Goal: Task Accomplishment & Management: Manage account settings

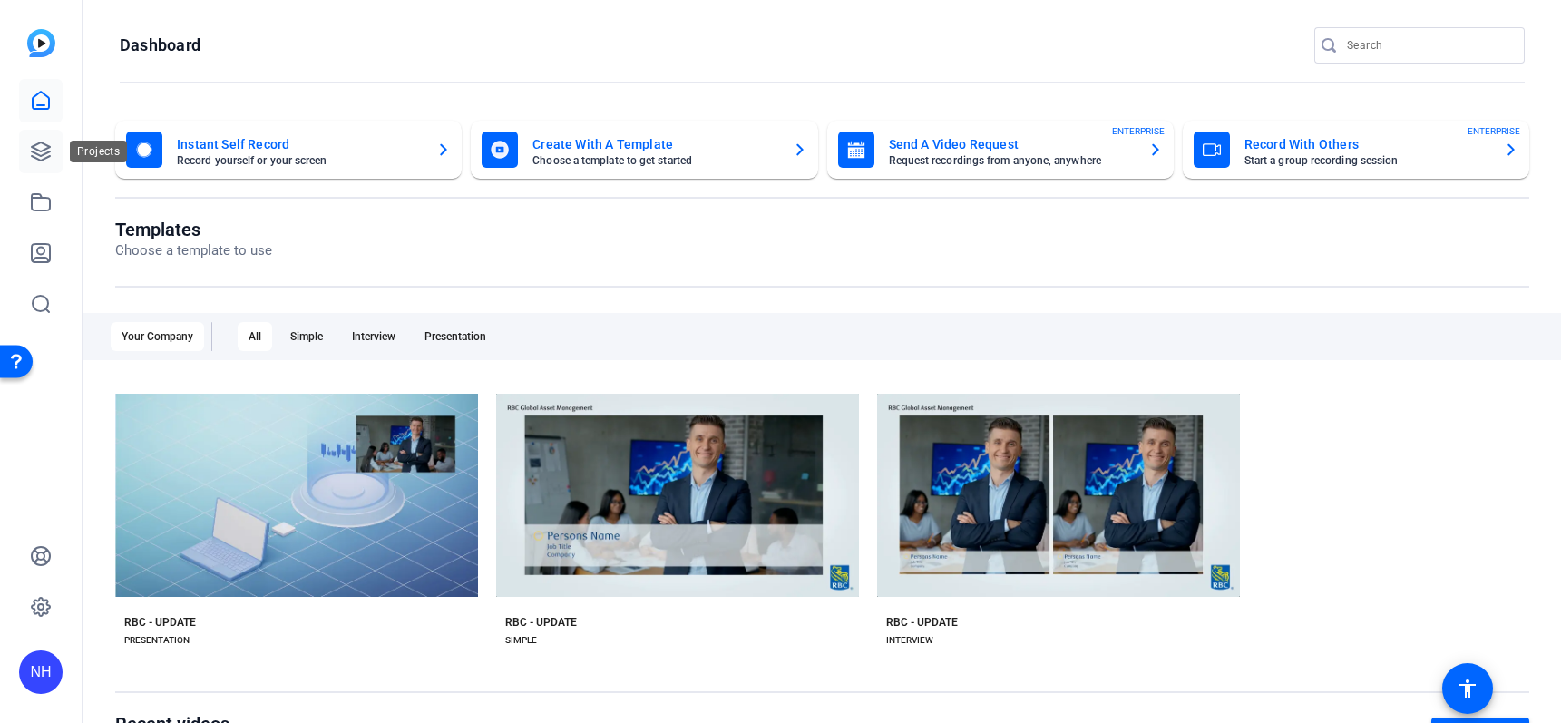
click at [36, 155] on icon at bounding box center [41, 152] width 22 height 22
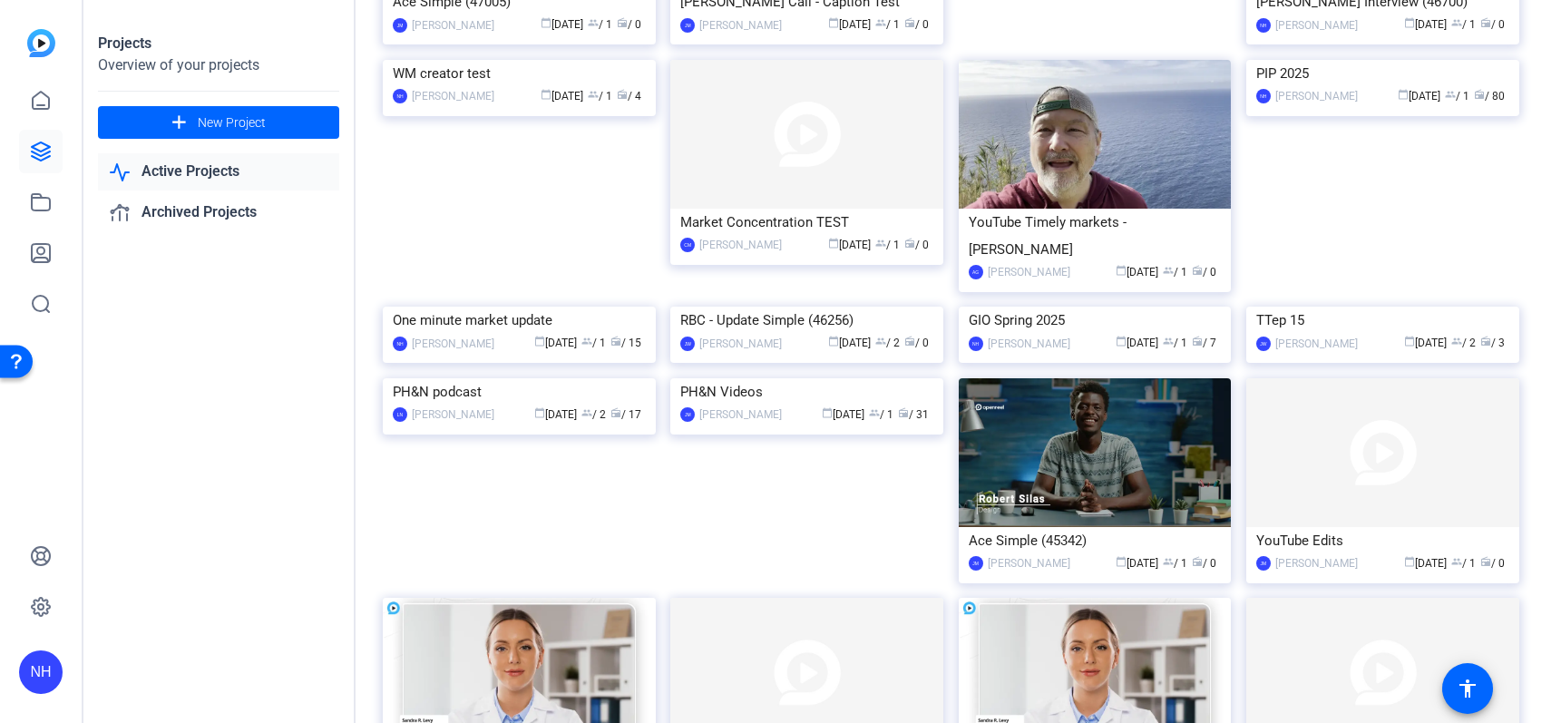
scroll to position [2604, 0]
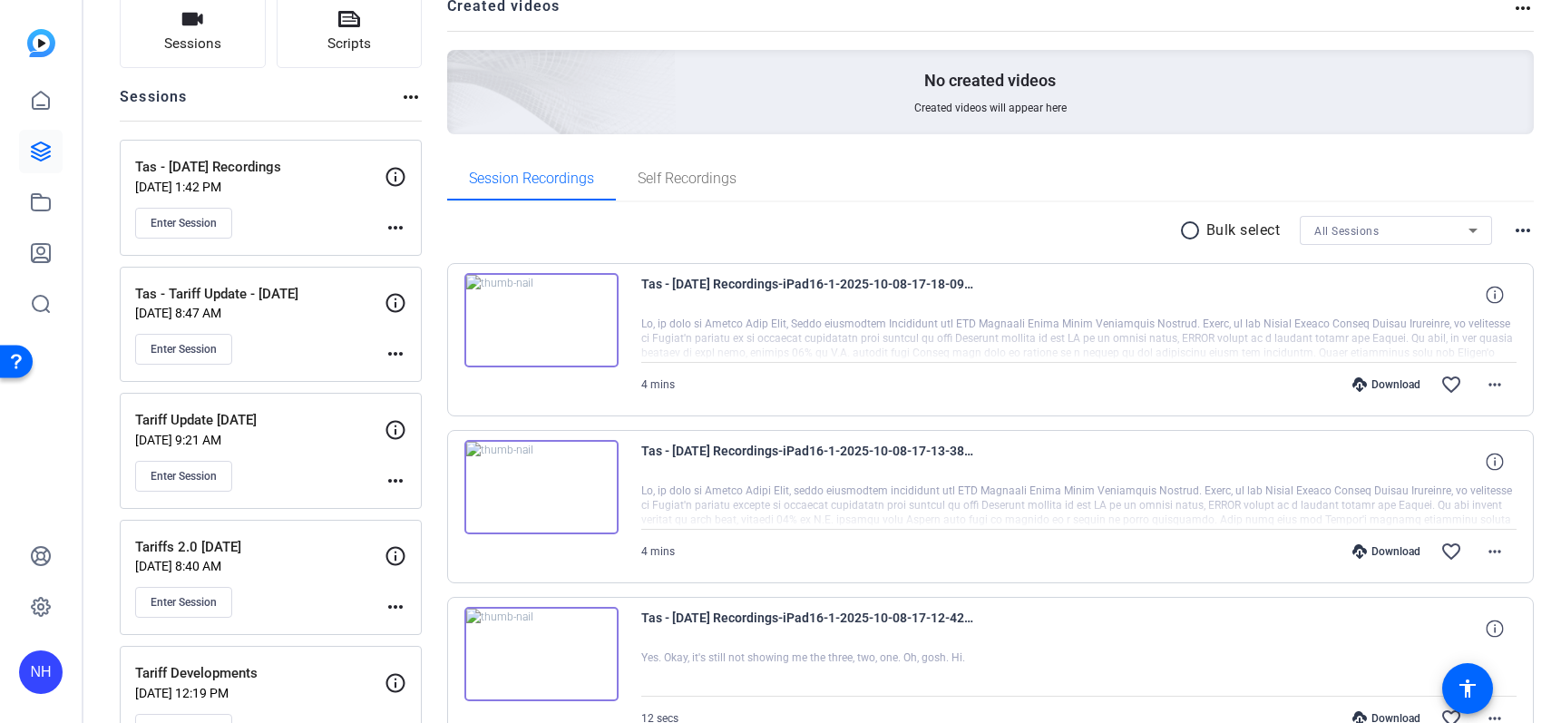
scroll to position [272, 0]
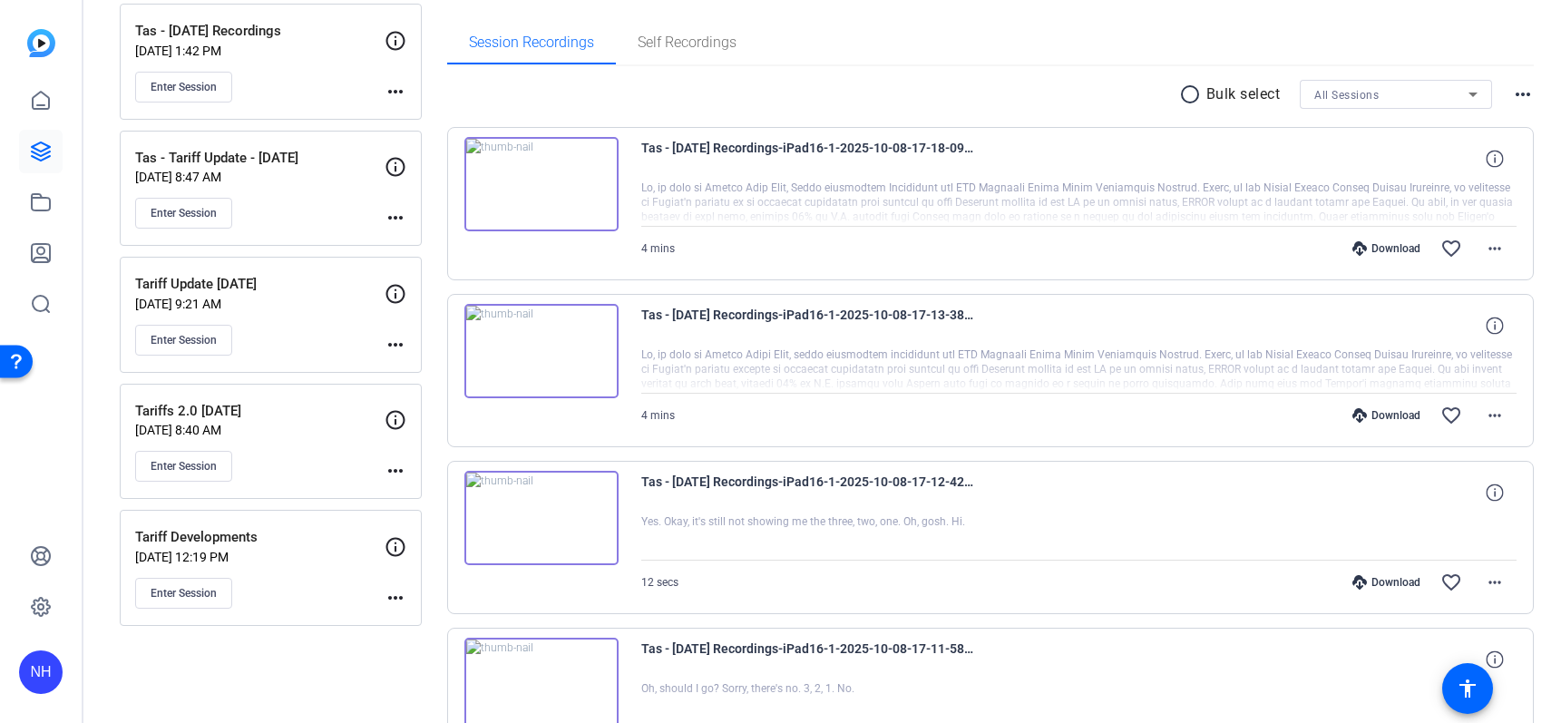
click at [1383, 247] on div "Download" at bounding box center [1386, 248] width 86 height 15
click at [1484, 244] on mat-icon "more_horiz" at bounding box center [1495, 249] width 22 height 22
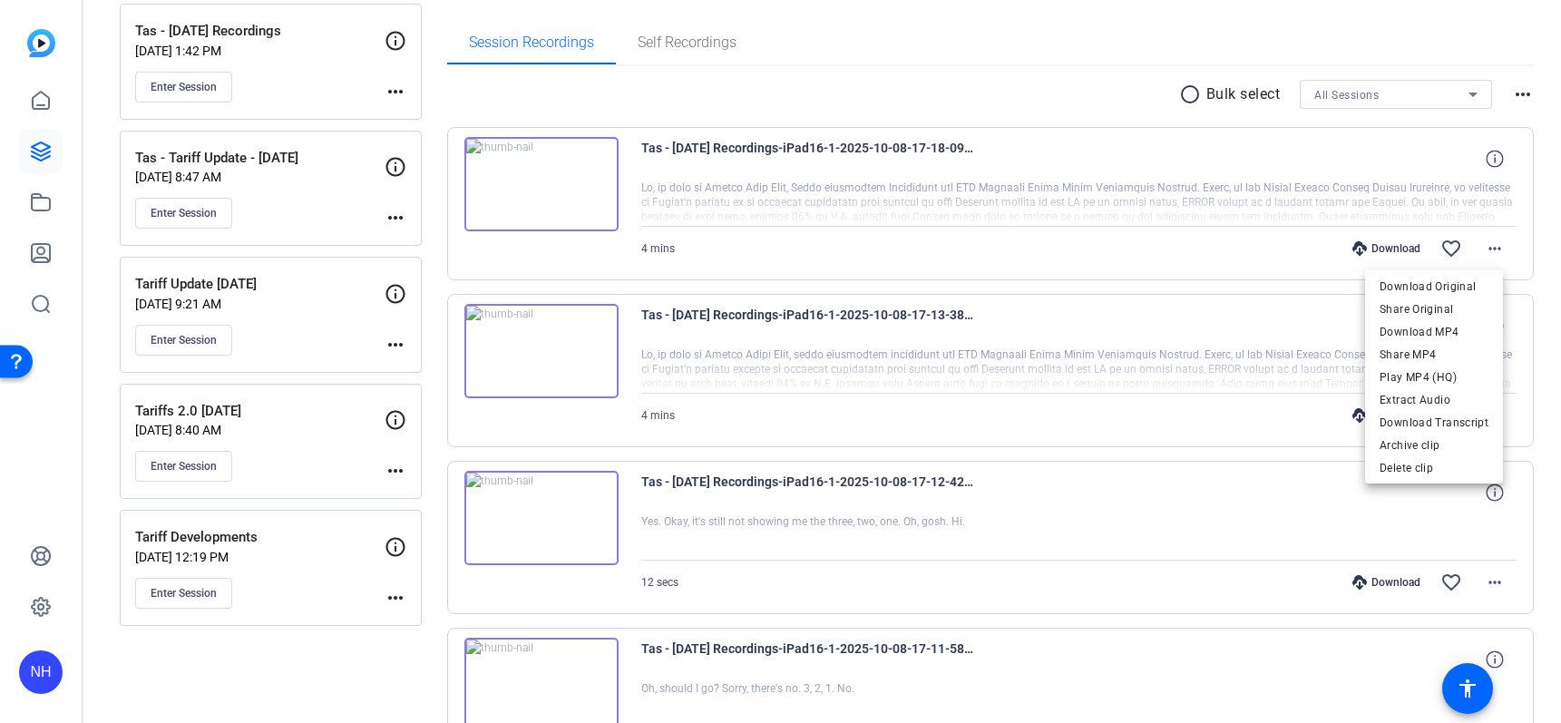
click at [1144, 280] on div at bounding box center [780, 361] width 1561 height 723
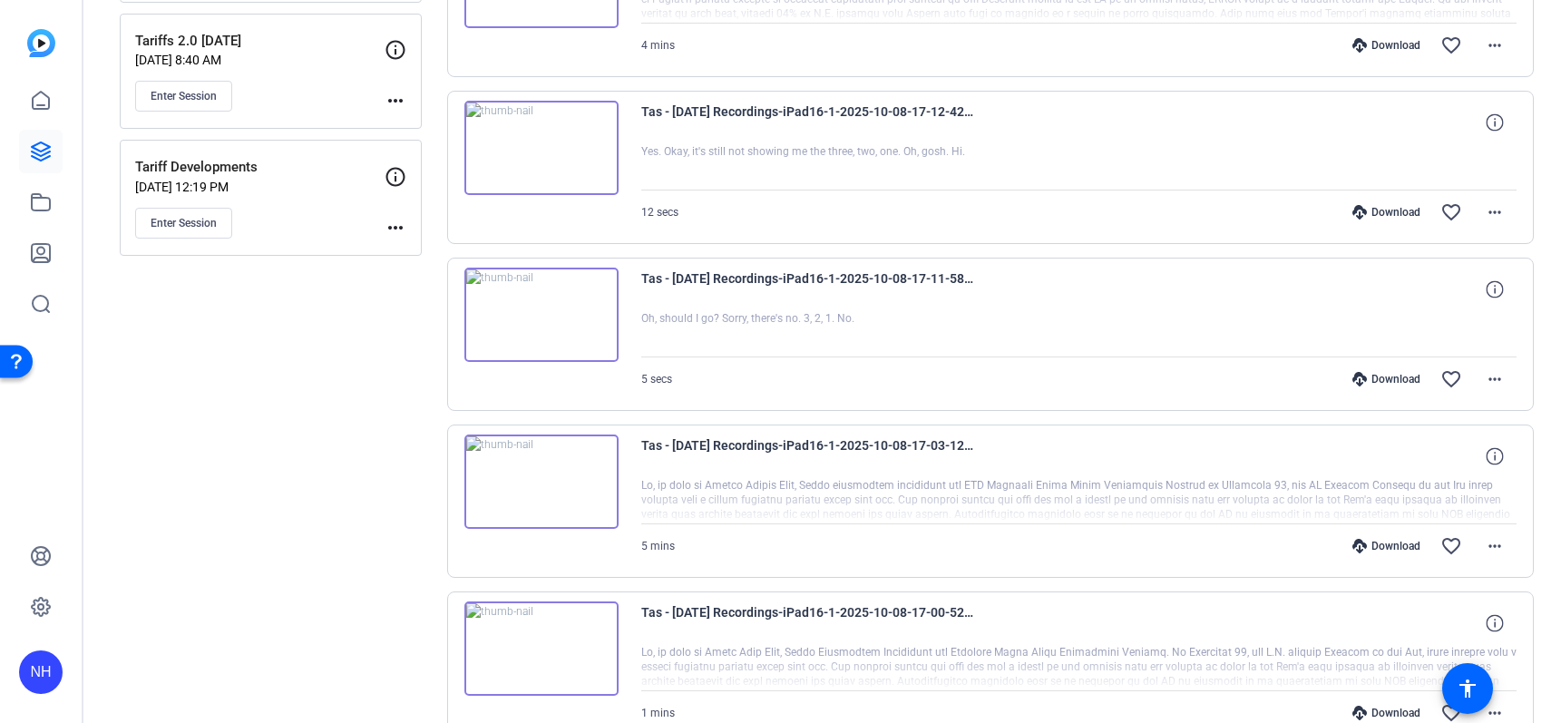
scroll to position [680, 0]
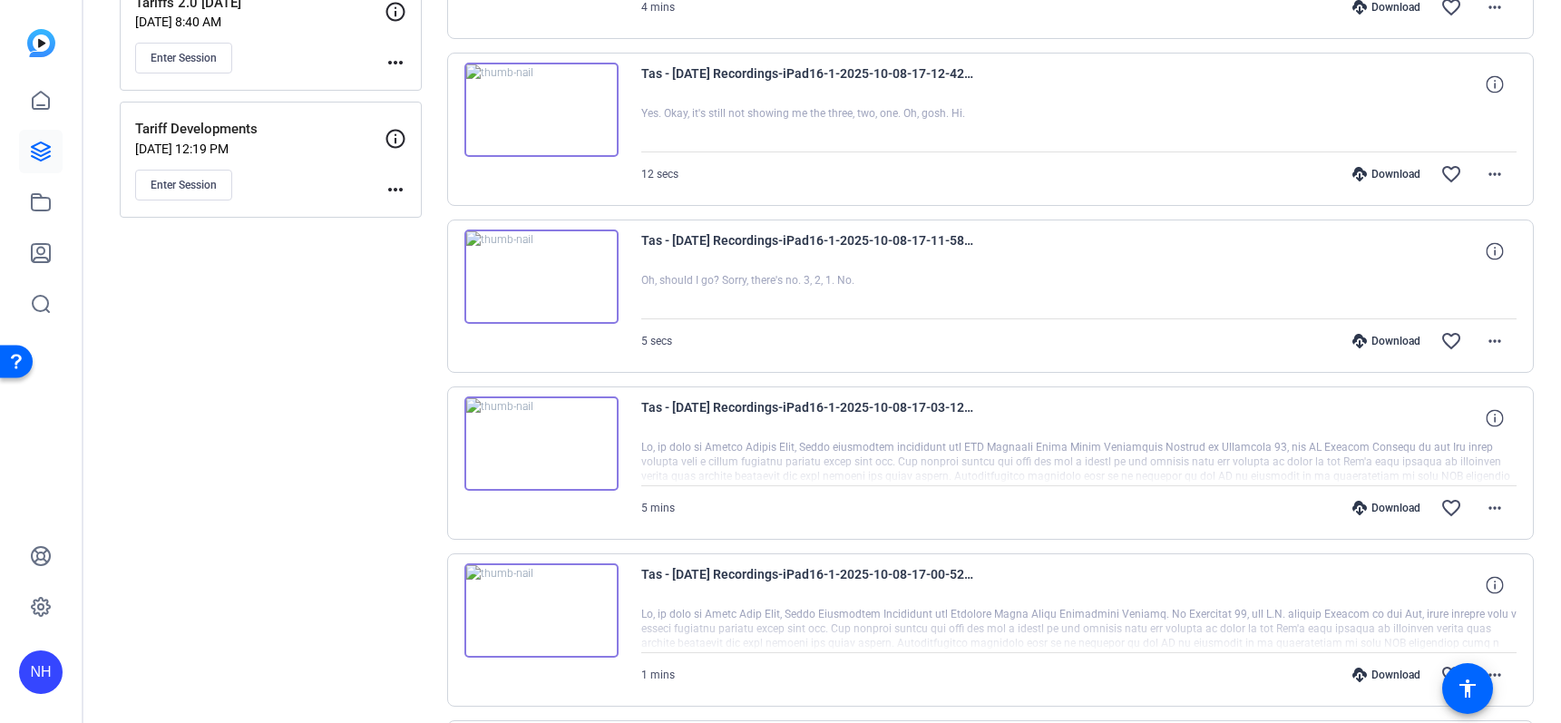
click at [1383, 508] on div "Download" at bounding box center [1386, 508] width 86 height 15
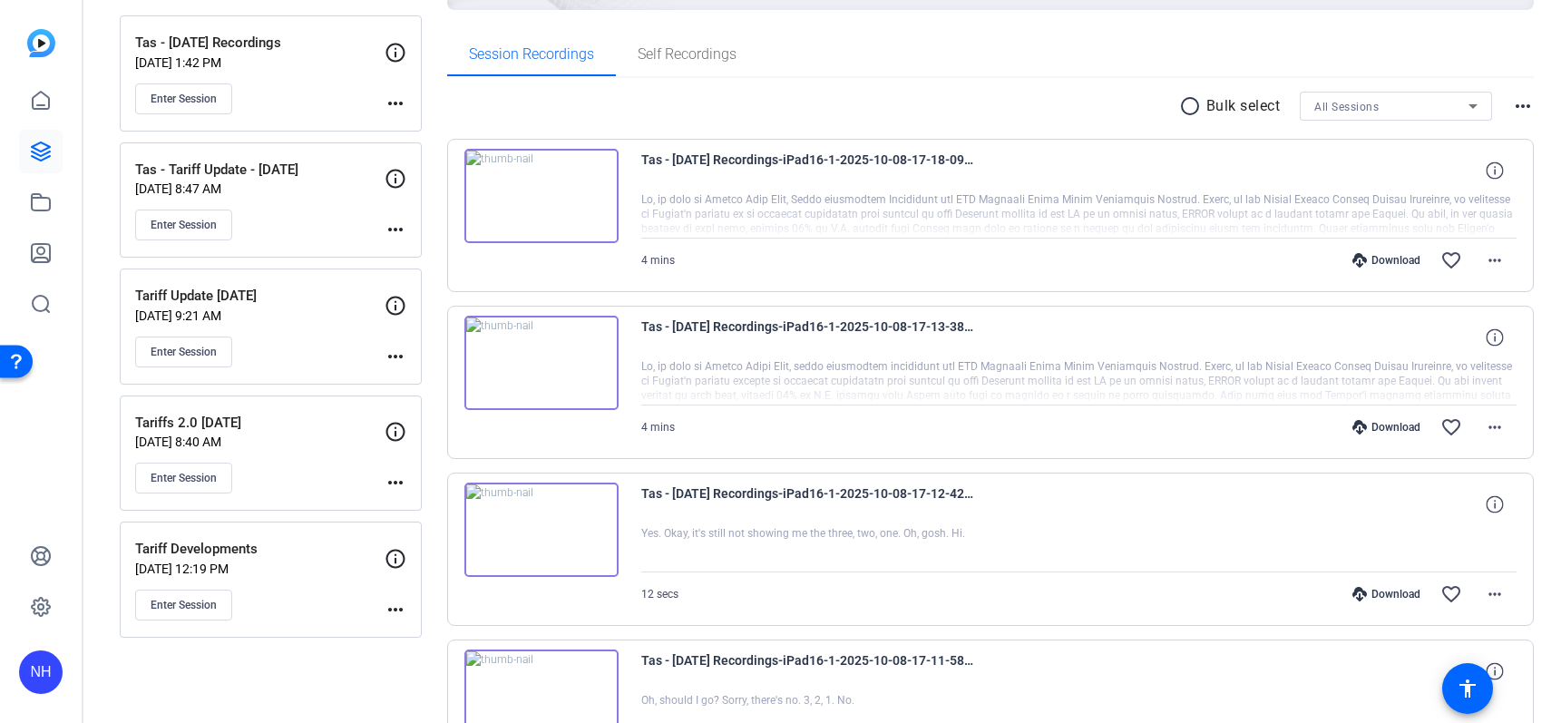
scroll to position [134, 0]
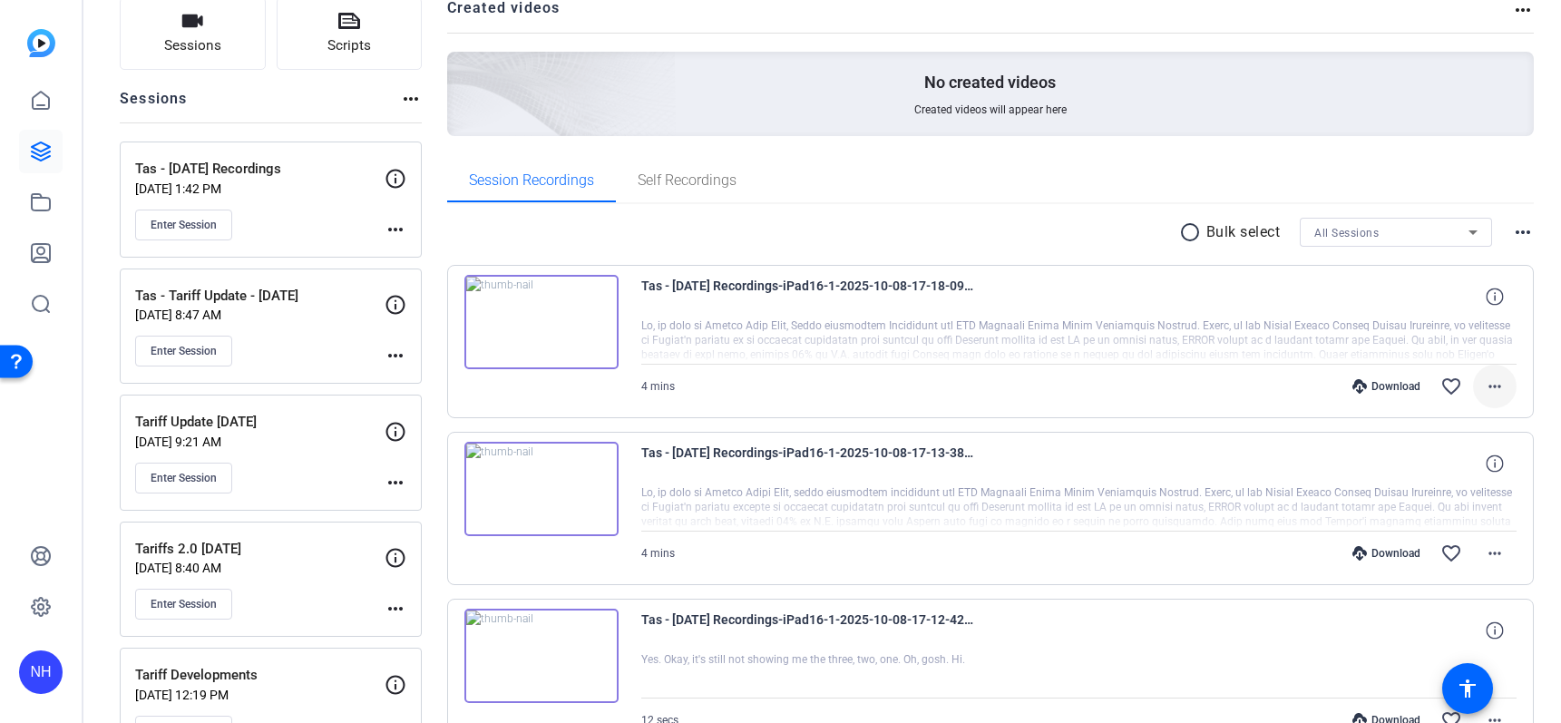
click at [1484, 385] on mat-icon "more_horiz" at bounding box center [1495, 387] width 22 height 22
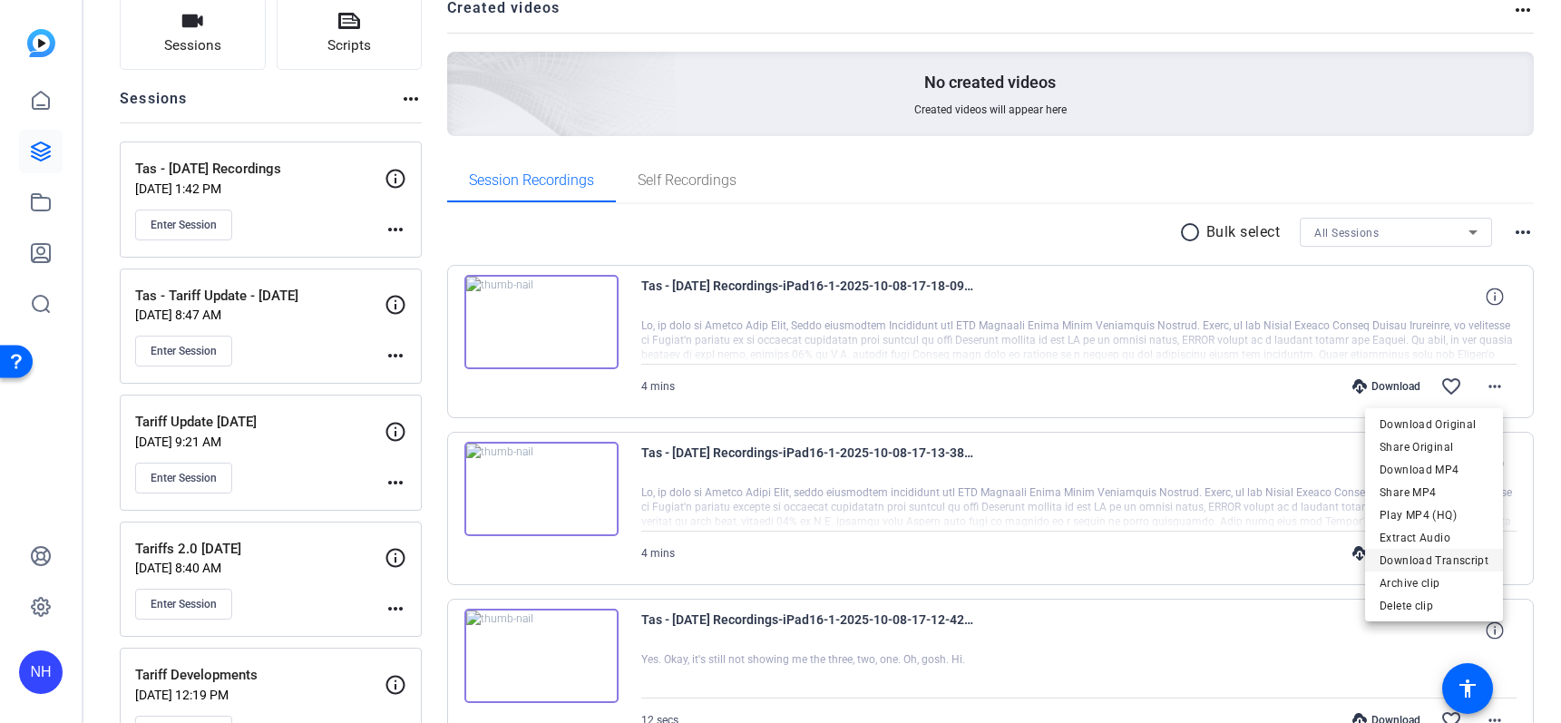
click at [1437, 555] on span "Download Transcript" at bounding box center [1434, 561] width 109 height 22
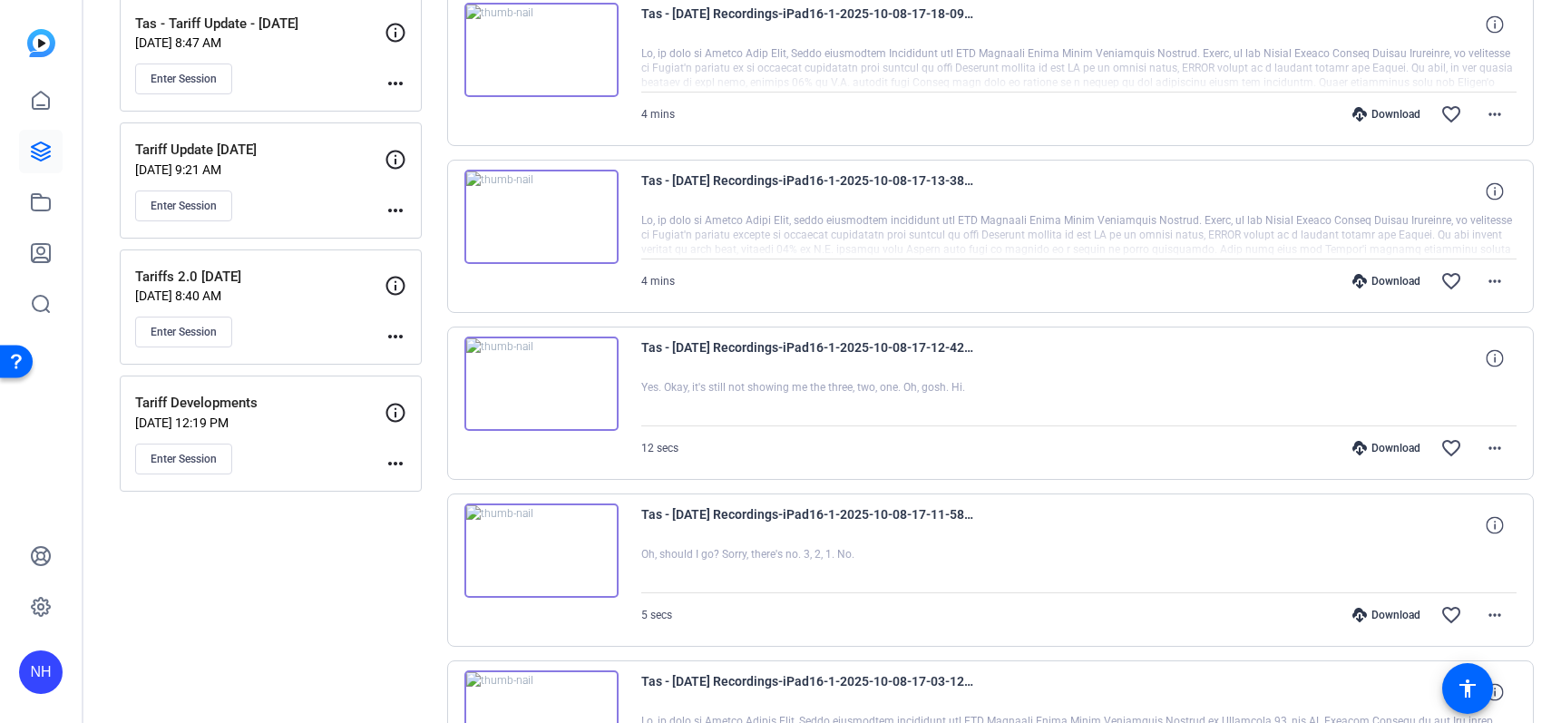
scroll to position [542, 0]
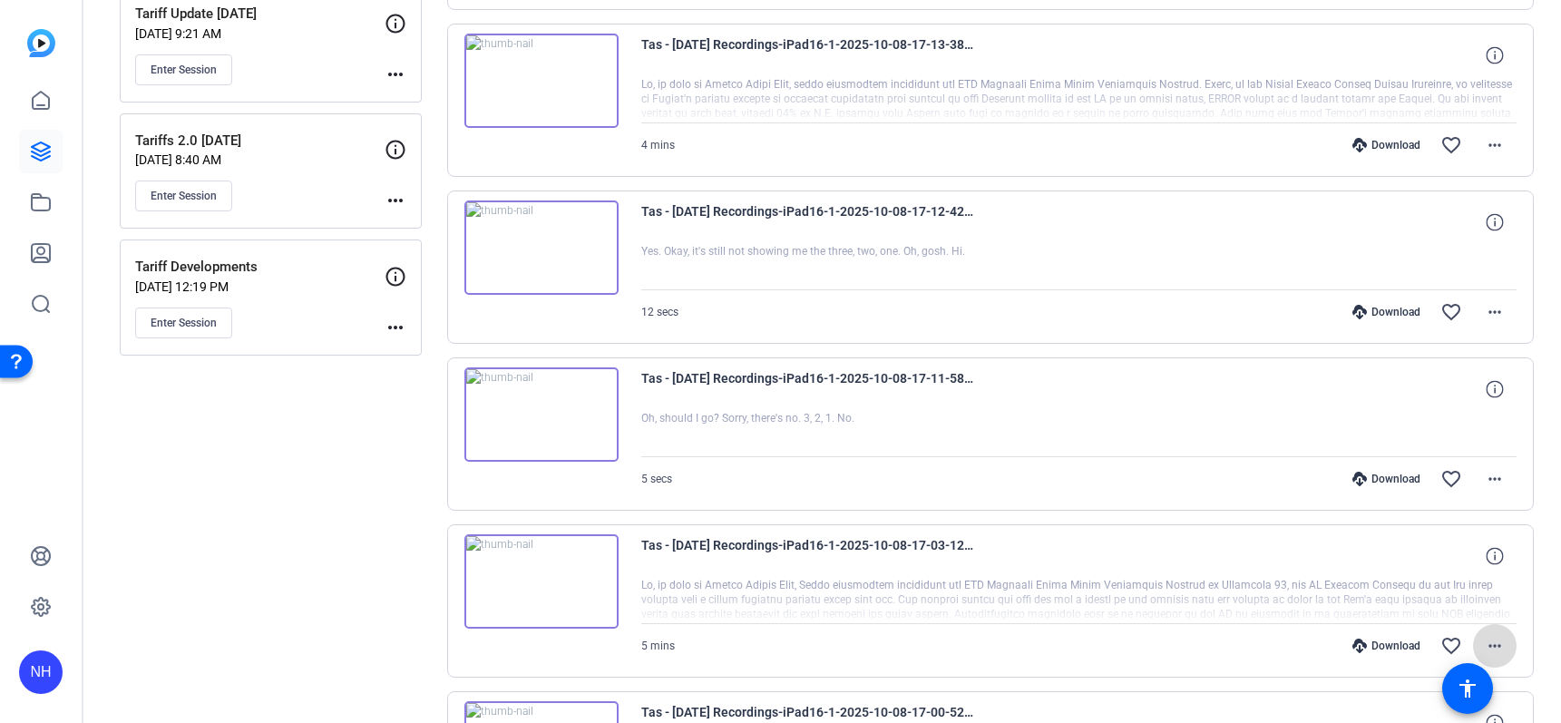
click at [1484, 650] on mat-icon "more_horiz" at bounding box center [1495, 646] width 22 height 22
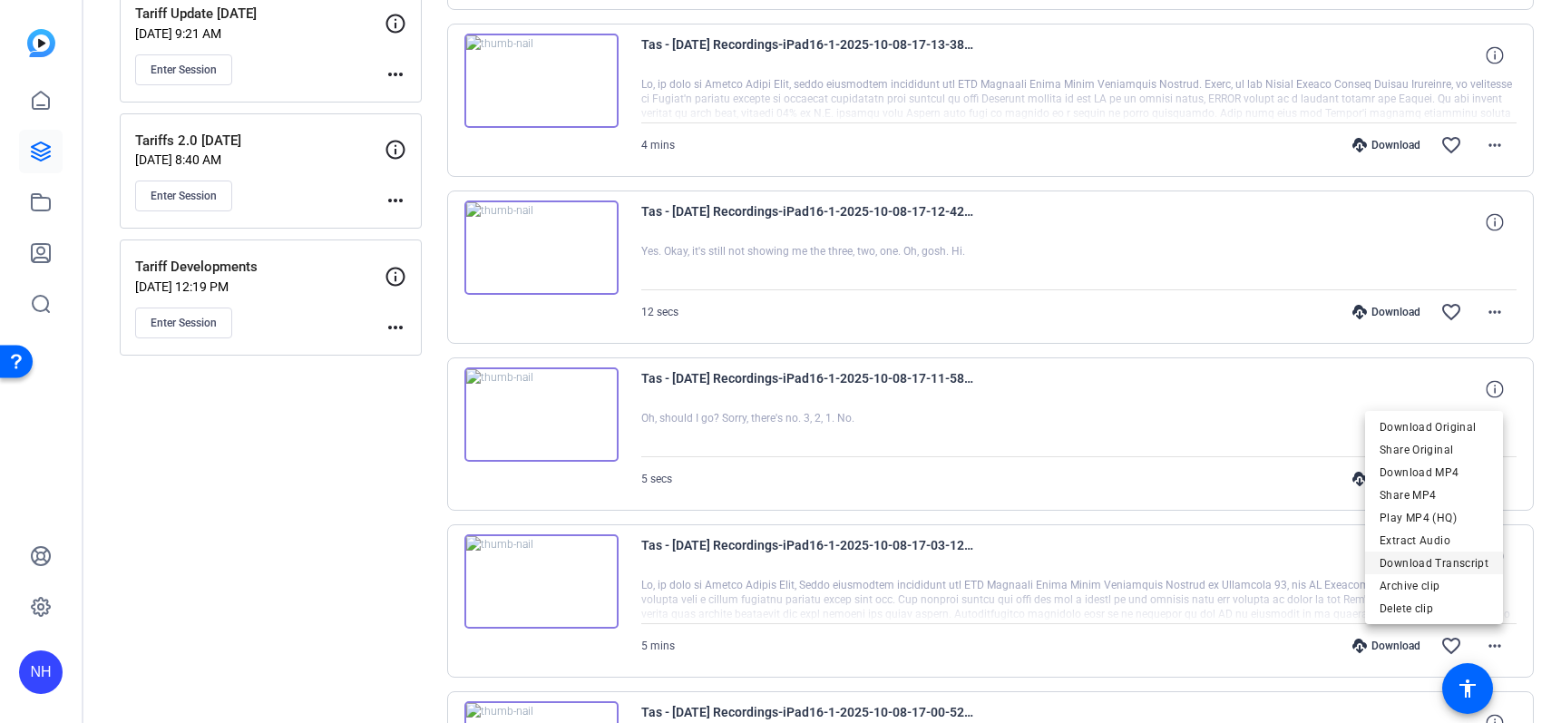
click at [1425, 569] on span "Download Transcript" at bounding box center [1434, 563] width 109 height 22
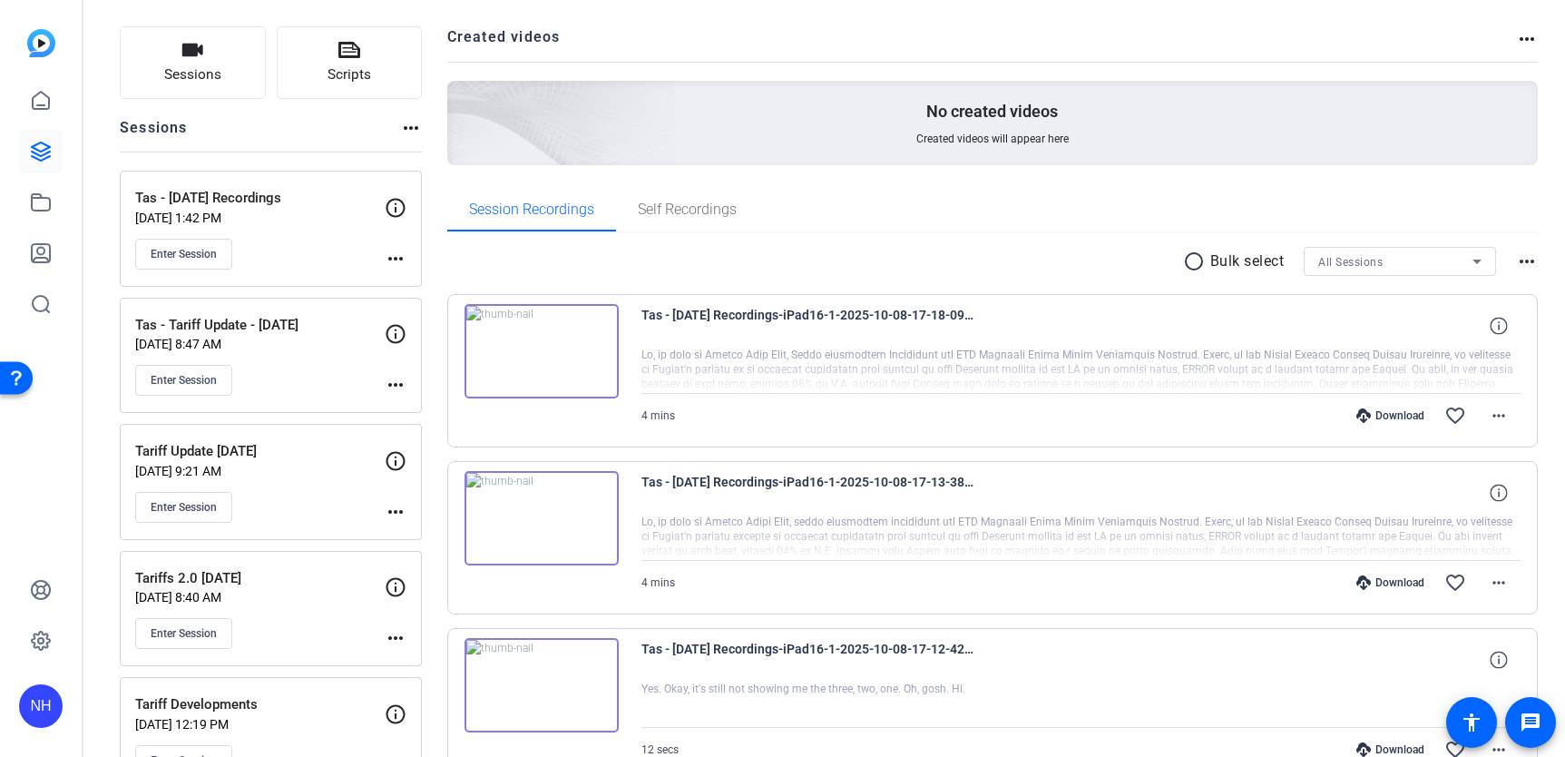
scroll to position [103, 0]
click at [199, 268] on button "Enter Session" at bounding box center [183, 255] width 97 height 31
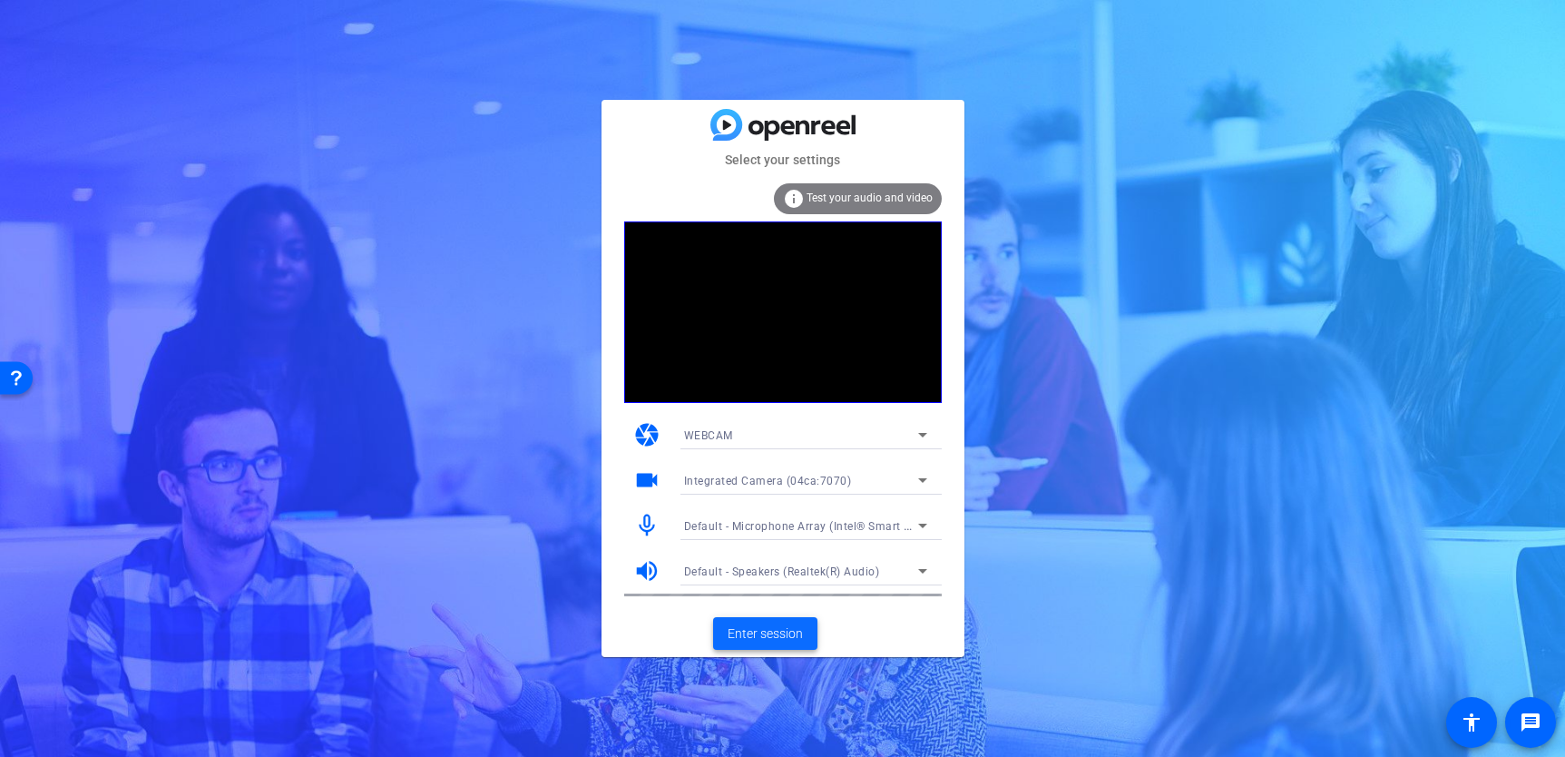
click at [772, 626] on span "Enter session" at bounding box center [765, 633] width 75 height 19
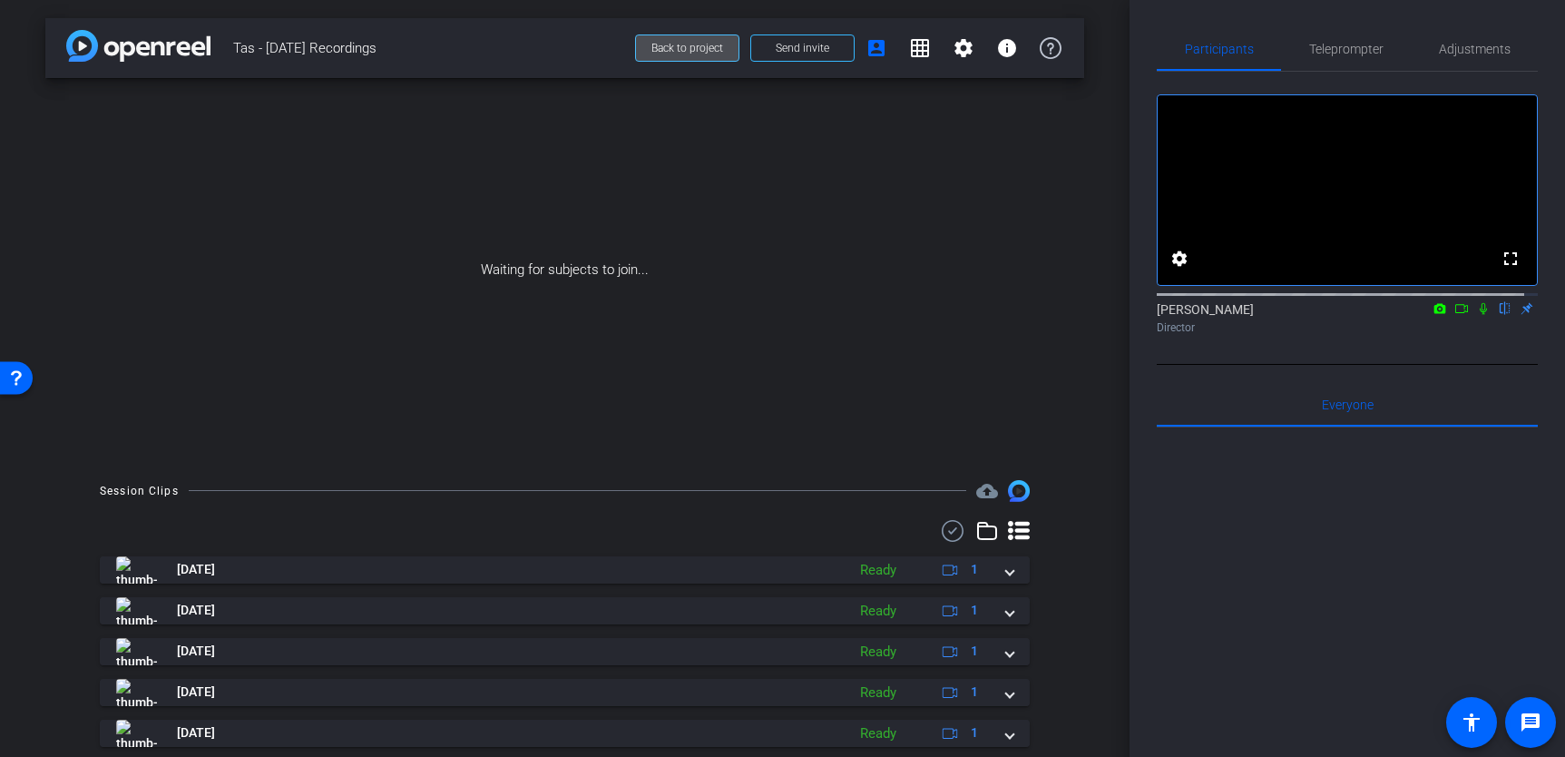
click at [700, 42] on span "Back to project" at bounding box center [687, 48] width 72 height 13
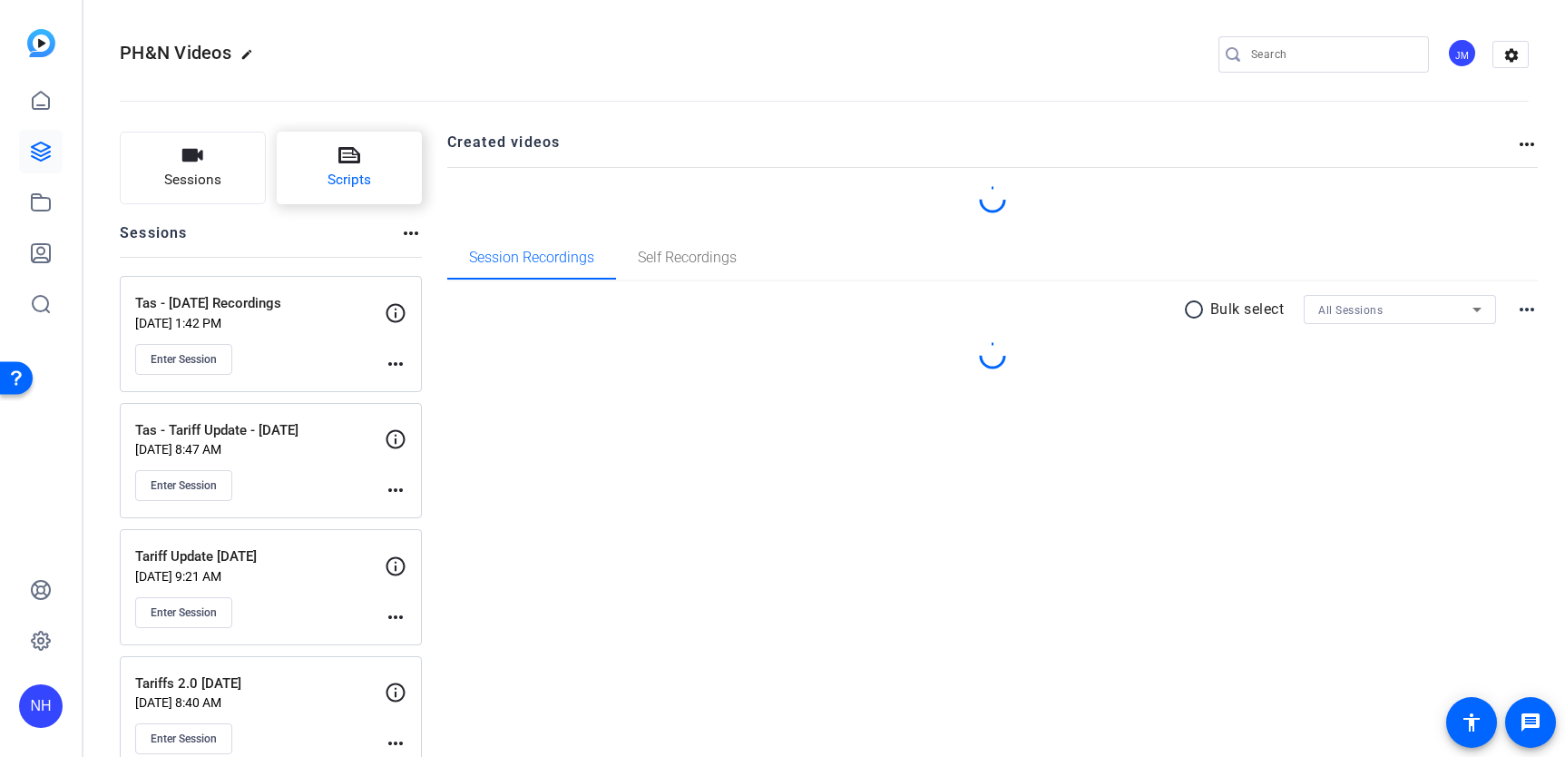
click at [347, 173] on span "Scripts" at bounding box center [349, 180] width 44 height 21
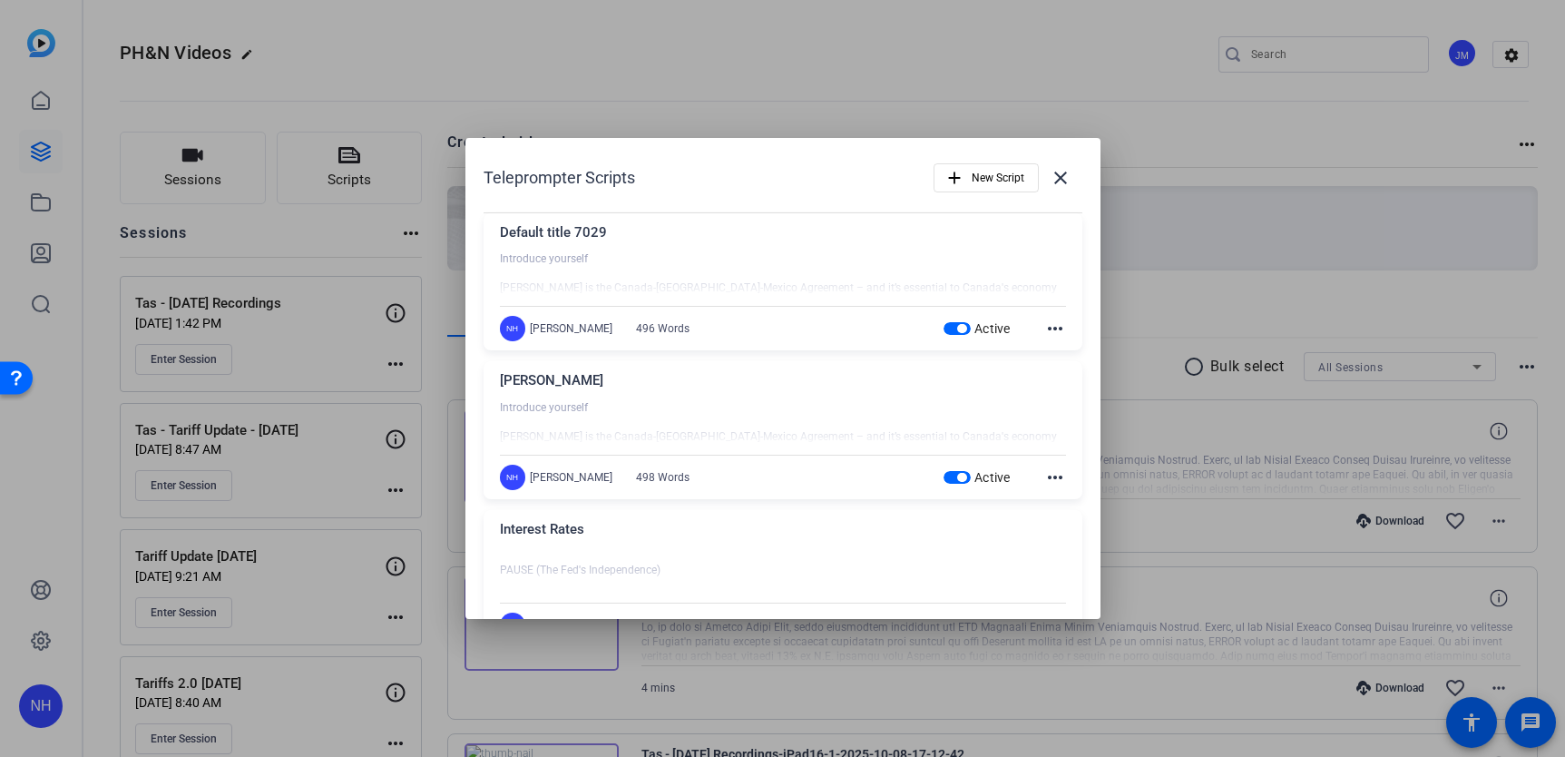
click at [1044, 335] on mat-icon "more_horiz" at bounding box center [1055, 328] width 22 height 22
click at [1050, 350] on span "Edit" at bounding box center [1081, 356] width 73 height 22
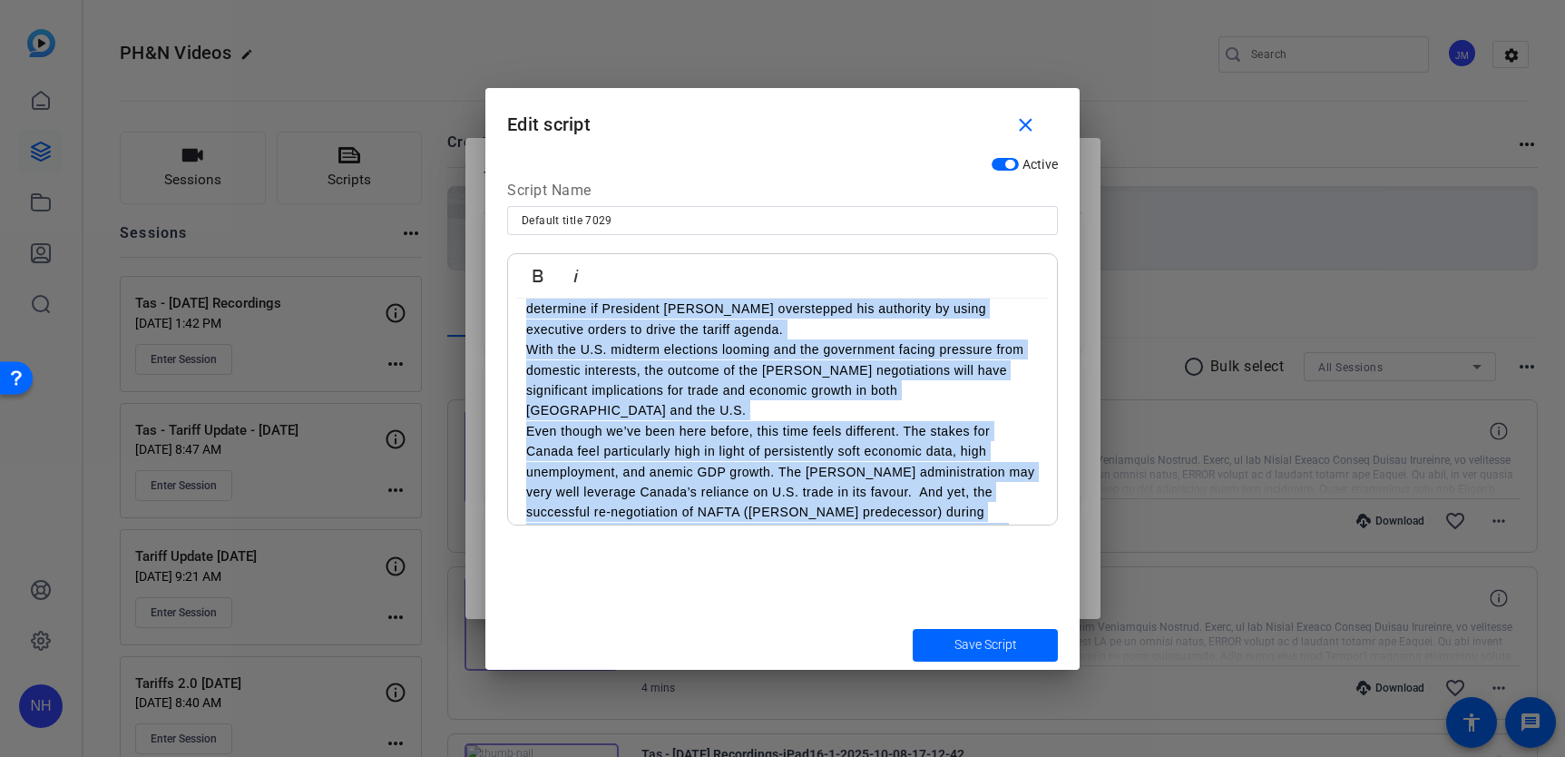
scroll to position [866, 0]
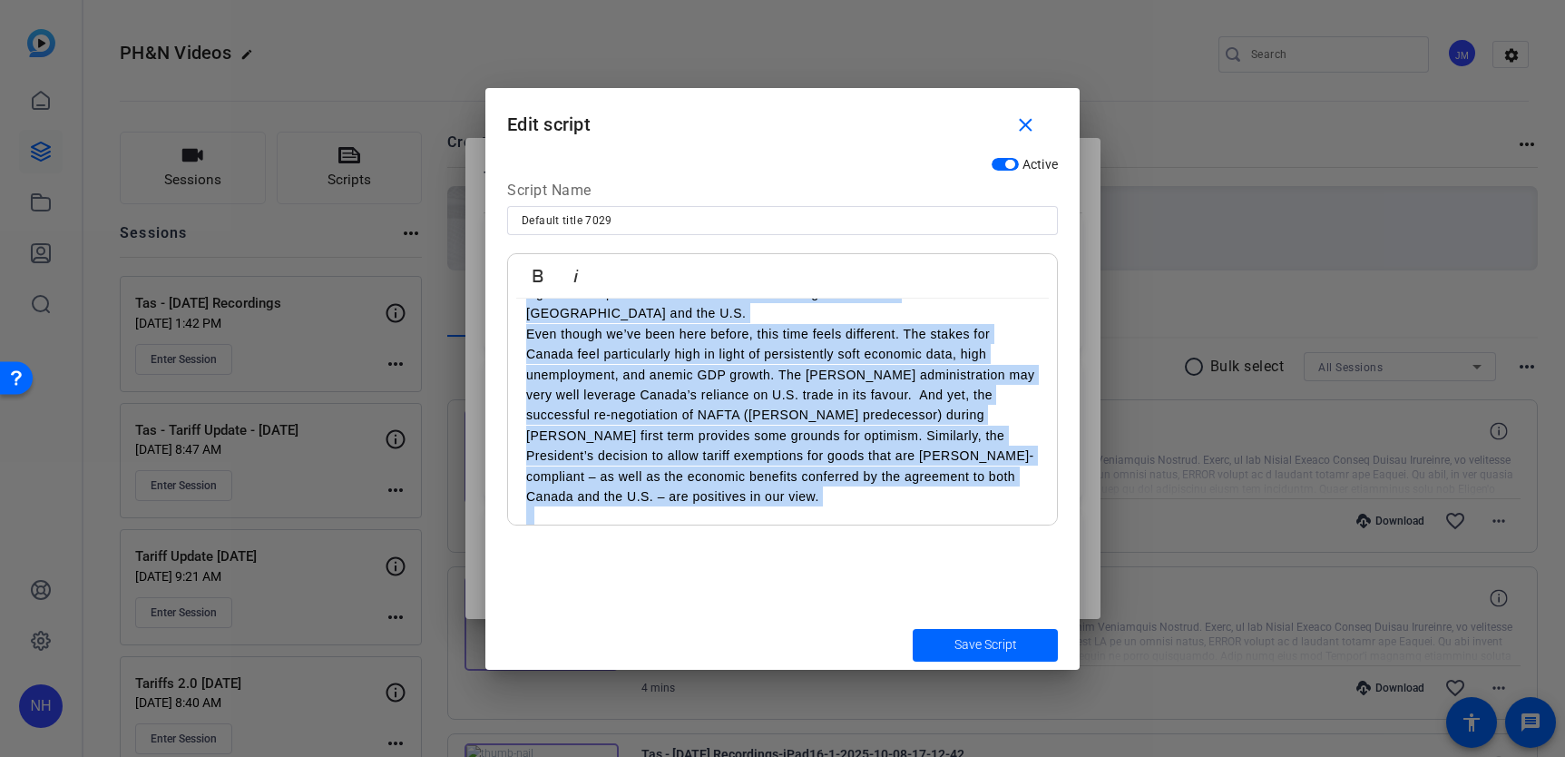
drag, startPoint x: 521, startPoint y: 357, endPoint x: 757, endPoint y: 646, distance: 373.3
click at [757, 646] on form "Edit script close Active Script Name Default title 7029 Bold Italic Introduce y…" at bounding box center [782, 378] width 594 height 581
copy div "LOREM ip dol Sitame-Consec Adipis-Elitse Doeiusmod – tem in’u laboreetd ma Aliq…"
click at [1033, 131] on mat-icon "close" at bounding box center [1025, 125] width 23 height 23
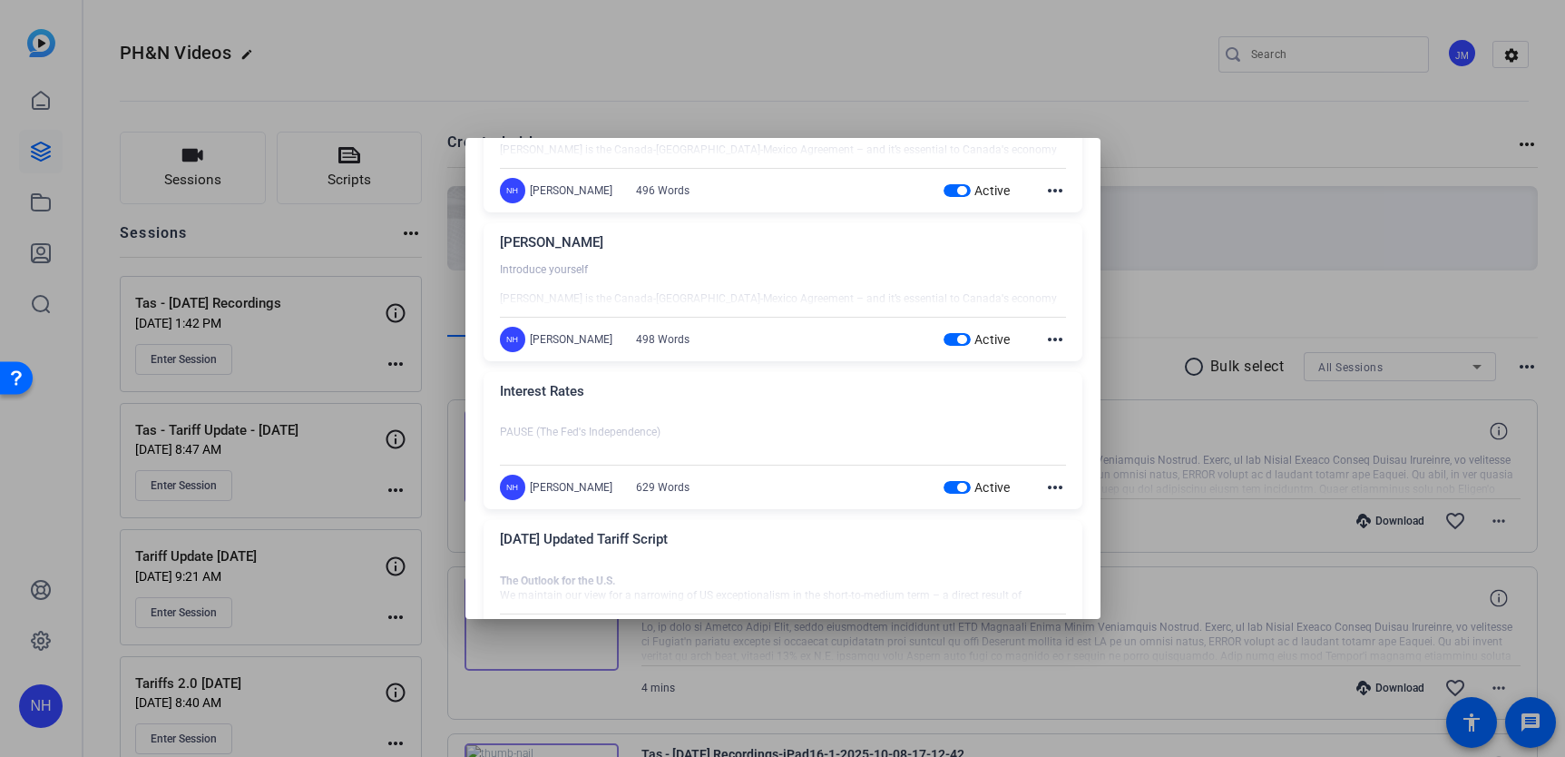
scroll to position [139, 0]
click at [1045, 484] on mat-icon "more_horiz" at bounding box center [1055, 486] width 22 height 22
click at [1050, 512] on span "Edit" at bounding box center [1081, 514] width 73 height 22
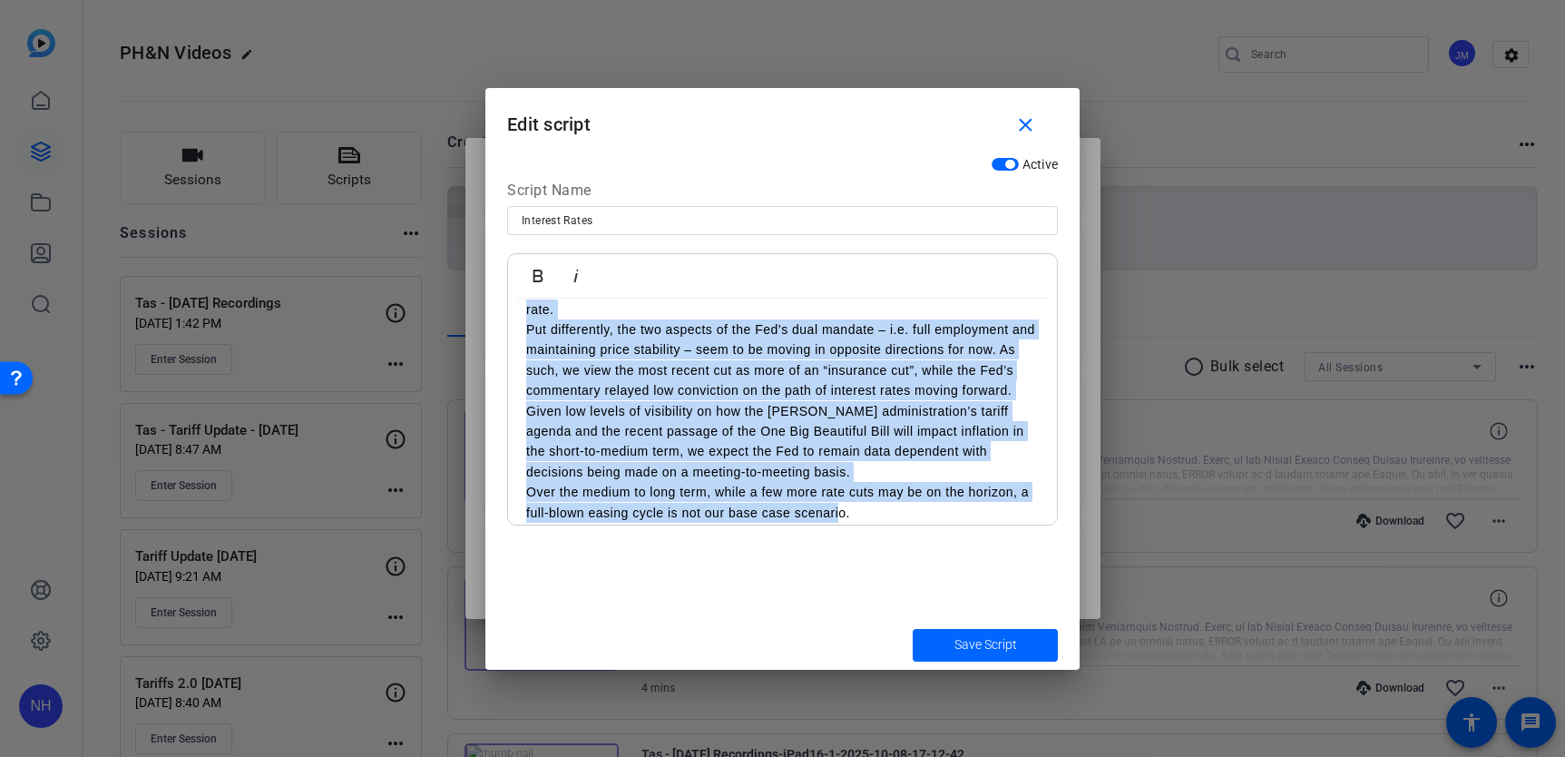
scroll to position [1109, 0]
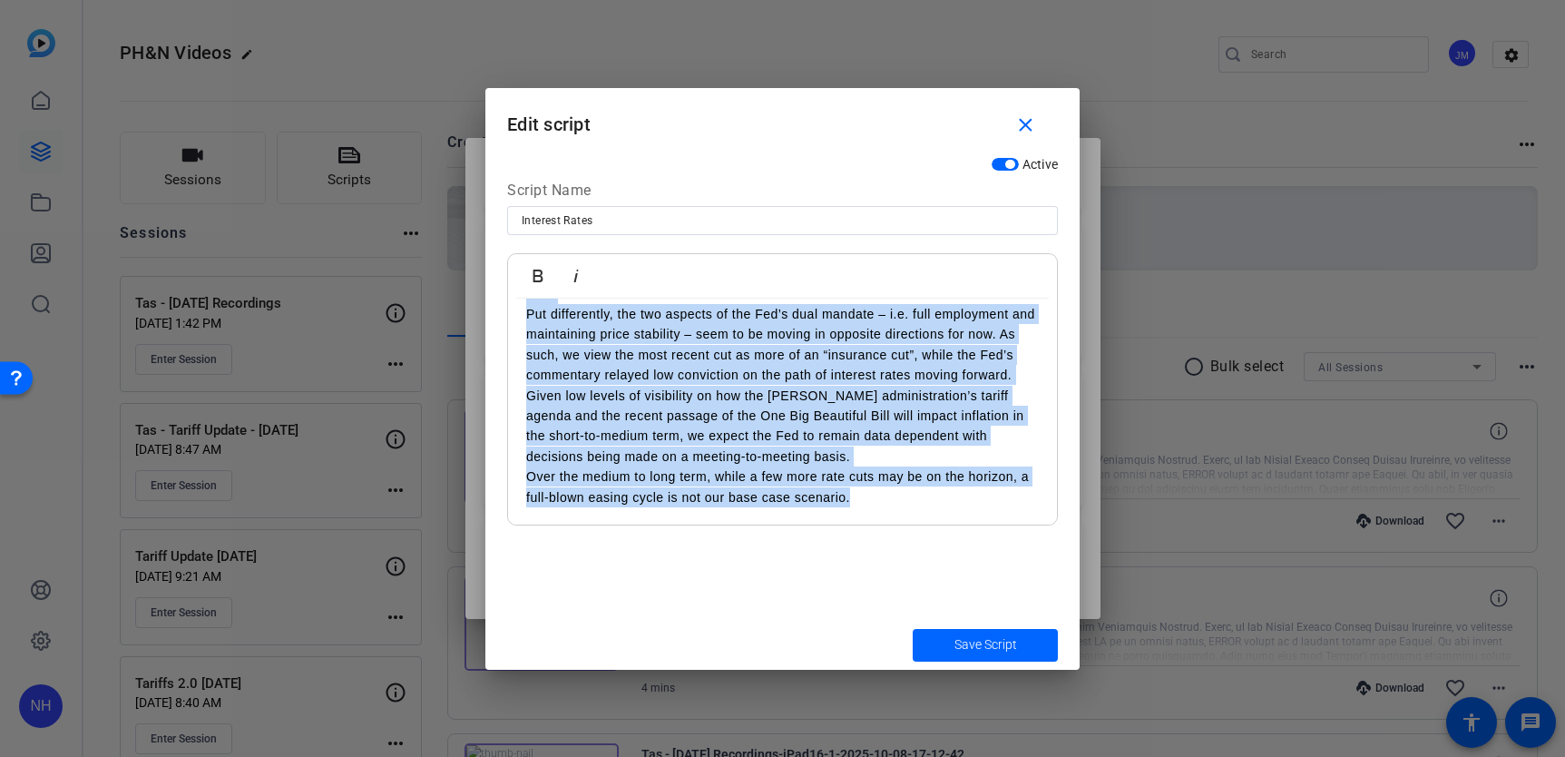
drag, startPoint x: 523, startPoint y: 323, endPoint x: 1009, endPoint y: 510, distance: 520.9
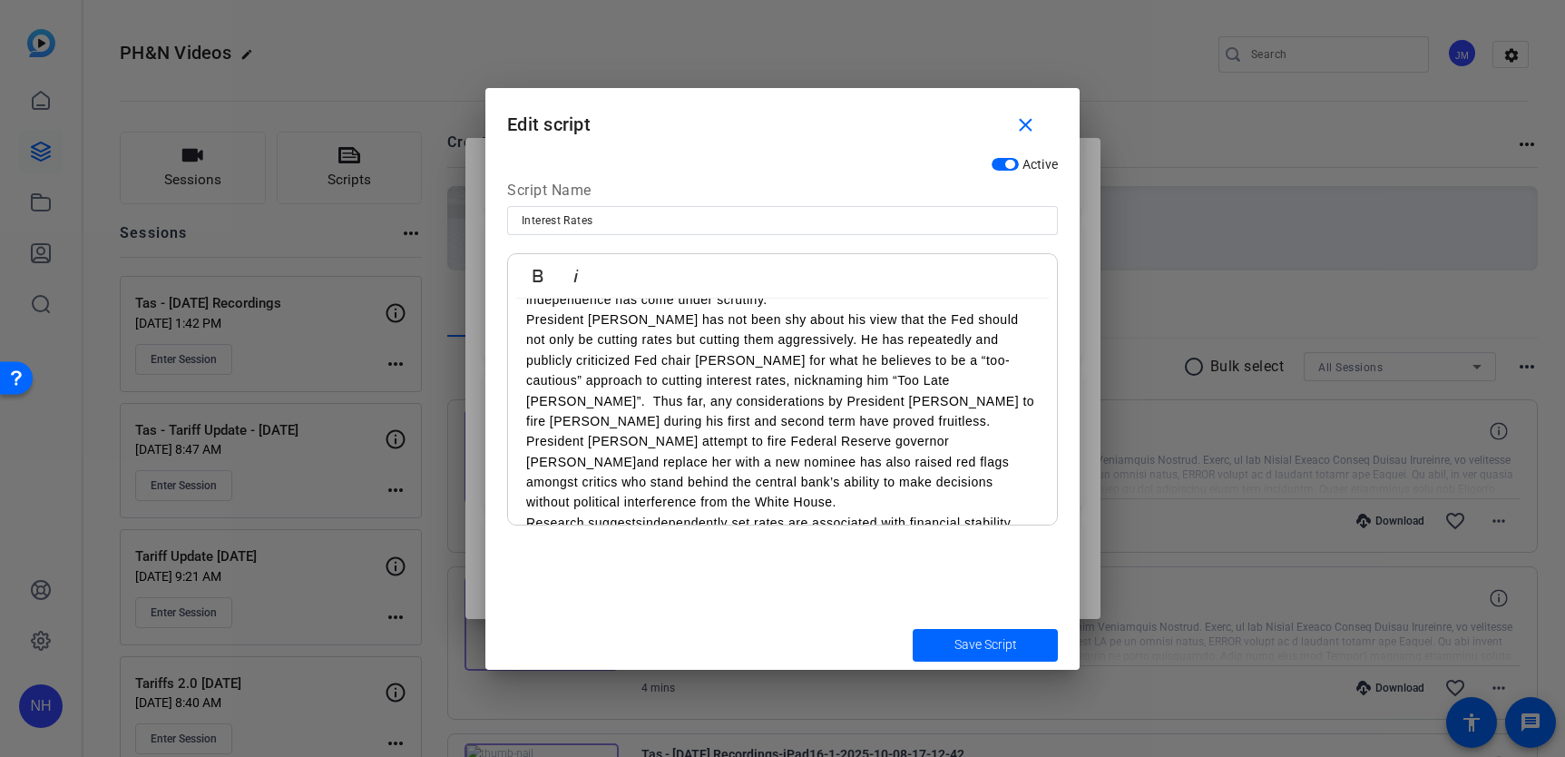
scroll to position [0, 0]
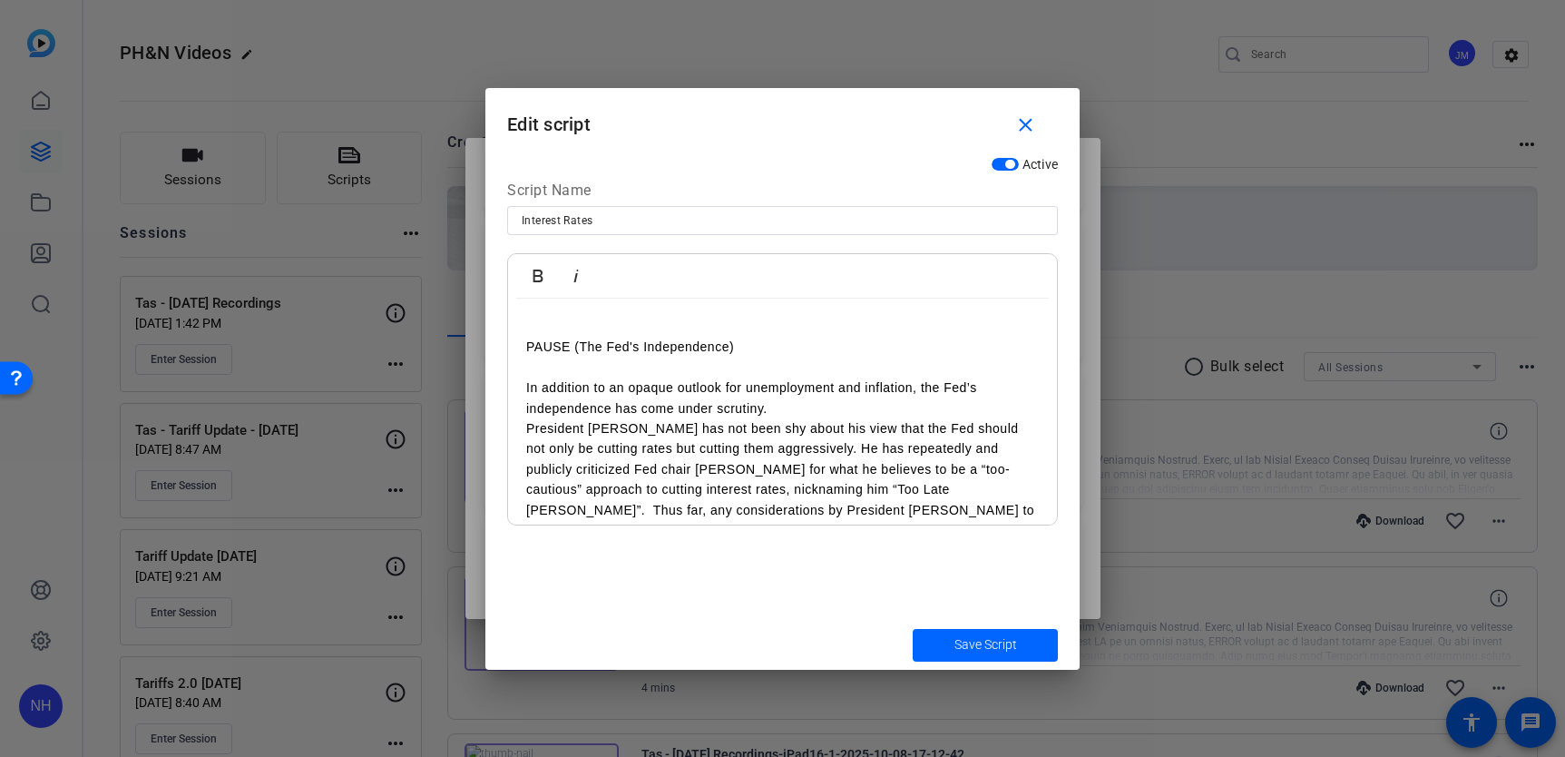
click at [541, 317] on p at bounding box center [782, 327] width 513 height 20
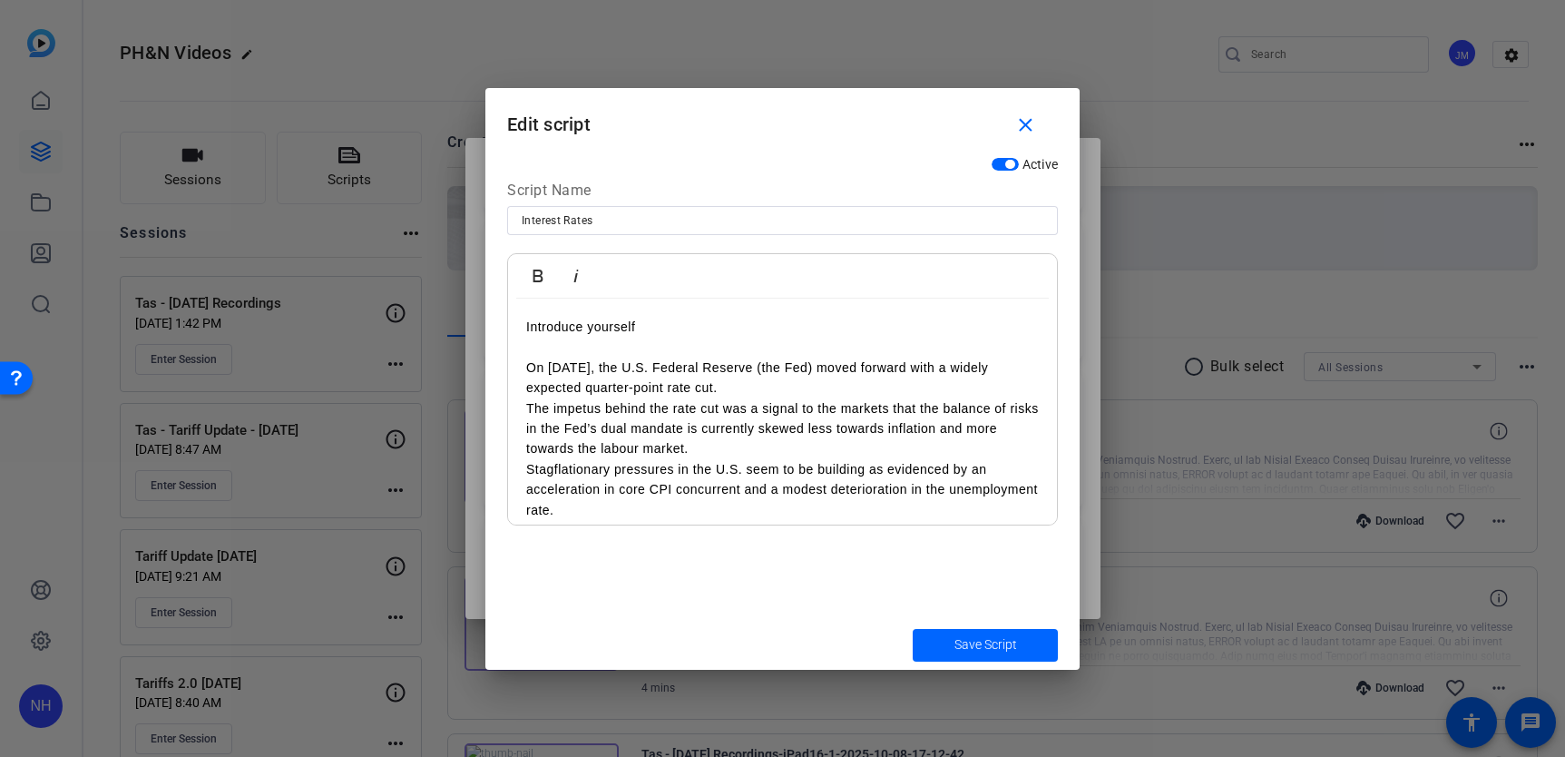
click at [552, 332] on p "Introduce yourself" at bounding box center [782, 327] width 513 height 20
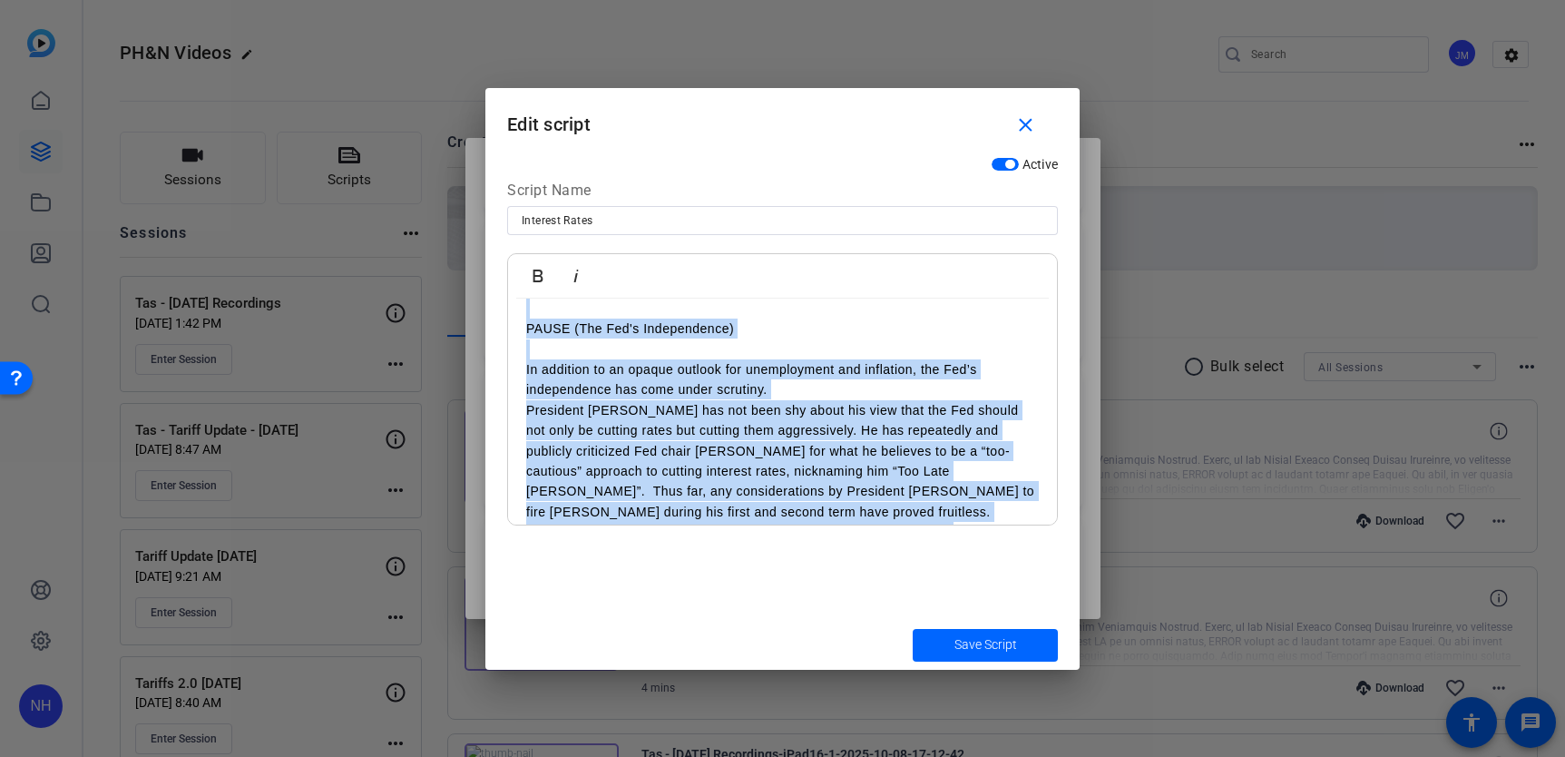
scroll to position [1129, 0]
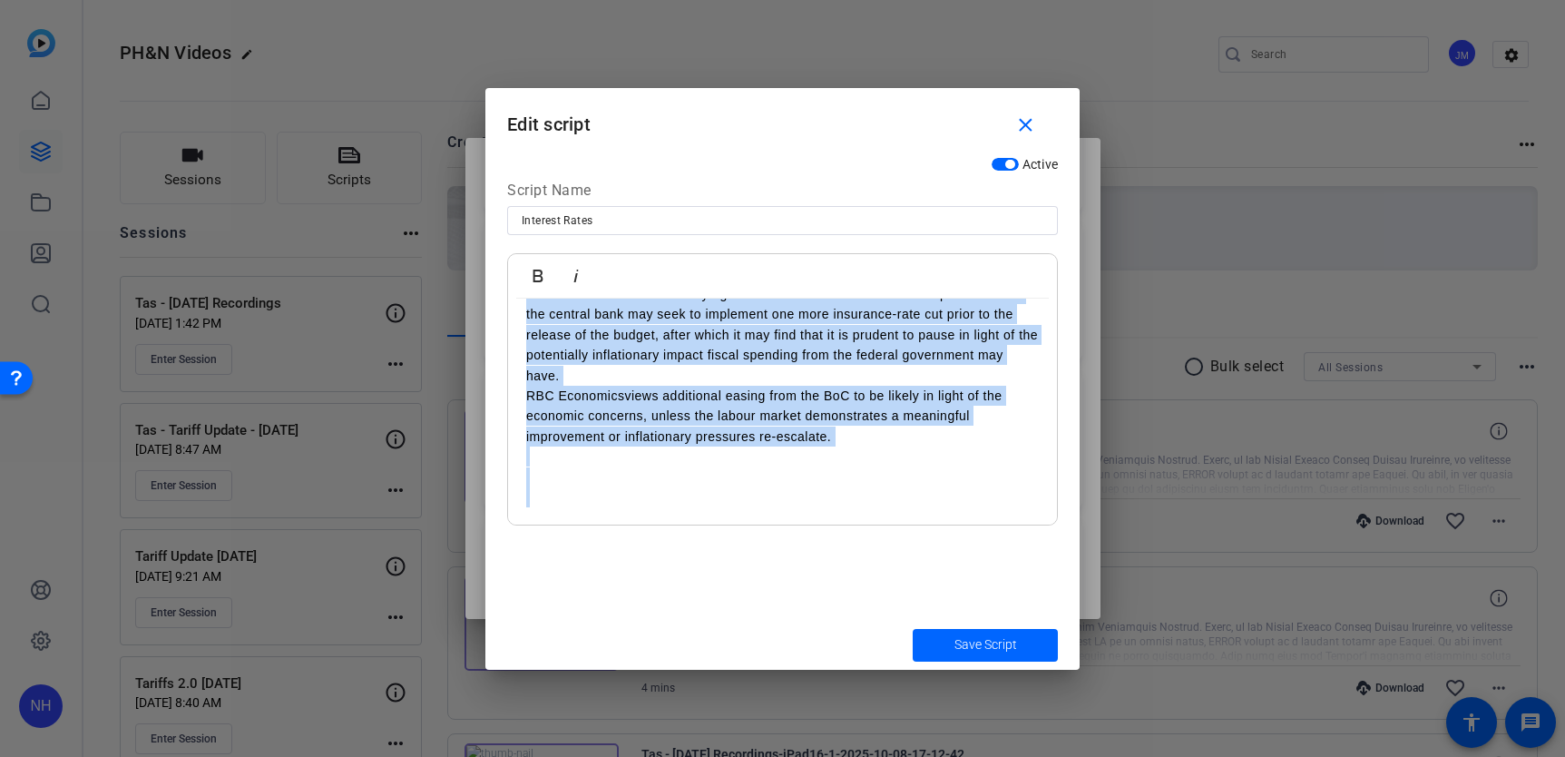
drag, startPoint x: 515, startPoint y: 327, endPoint x: 720, endPoint y: 584, distance: 328.5
click at [720, 584] on div "Active Script Name Interest Rates Bold Italic Introduce yourself On [DATE], the…" at bounding box center [782, 384] width 594 height 472
copy div "Loremipsu dolorsit Am Consectet 73, adi E.S. Doeiusm Tempori (utl Etd) magna al…"
click at [1015, 123] on mat-icon "close" at bounding box center [1025, 125] width 23 height 23
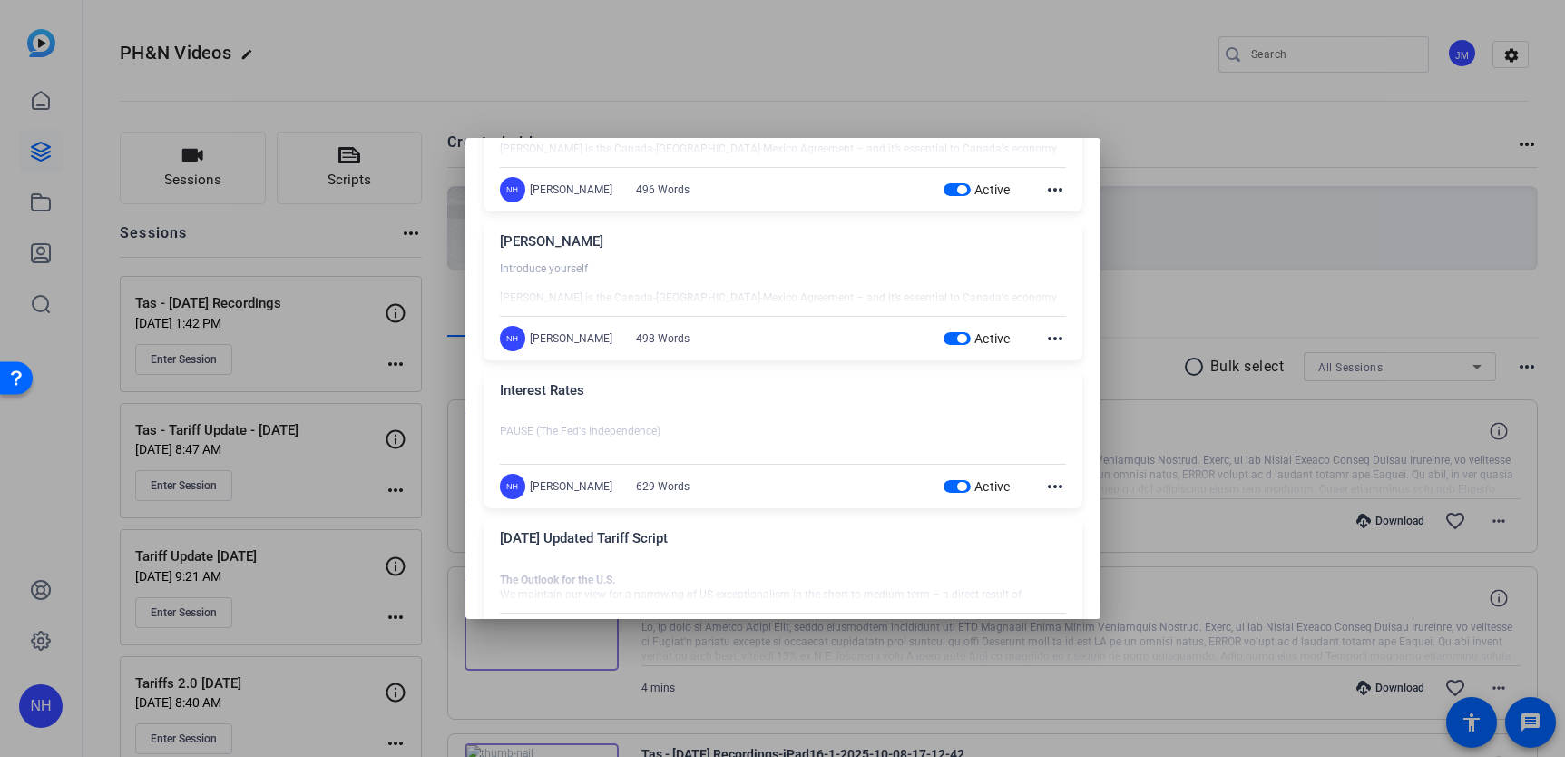
scroll to position [0, 0]
